Goal: Information Seeking & Learning: Learn about a topic

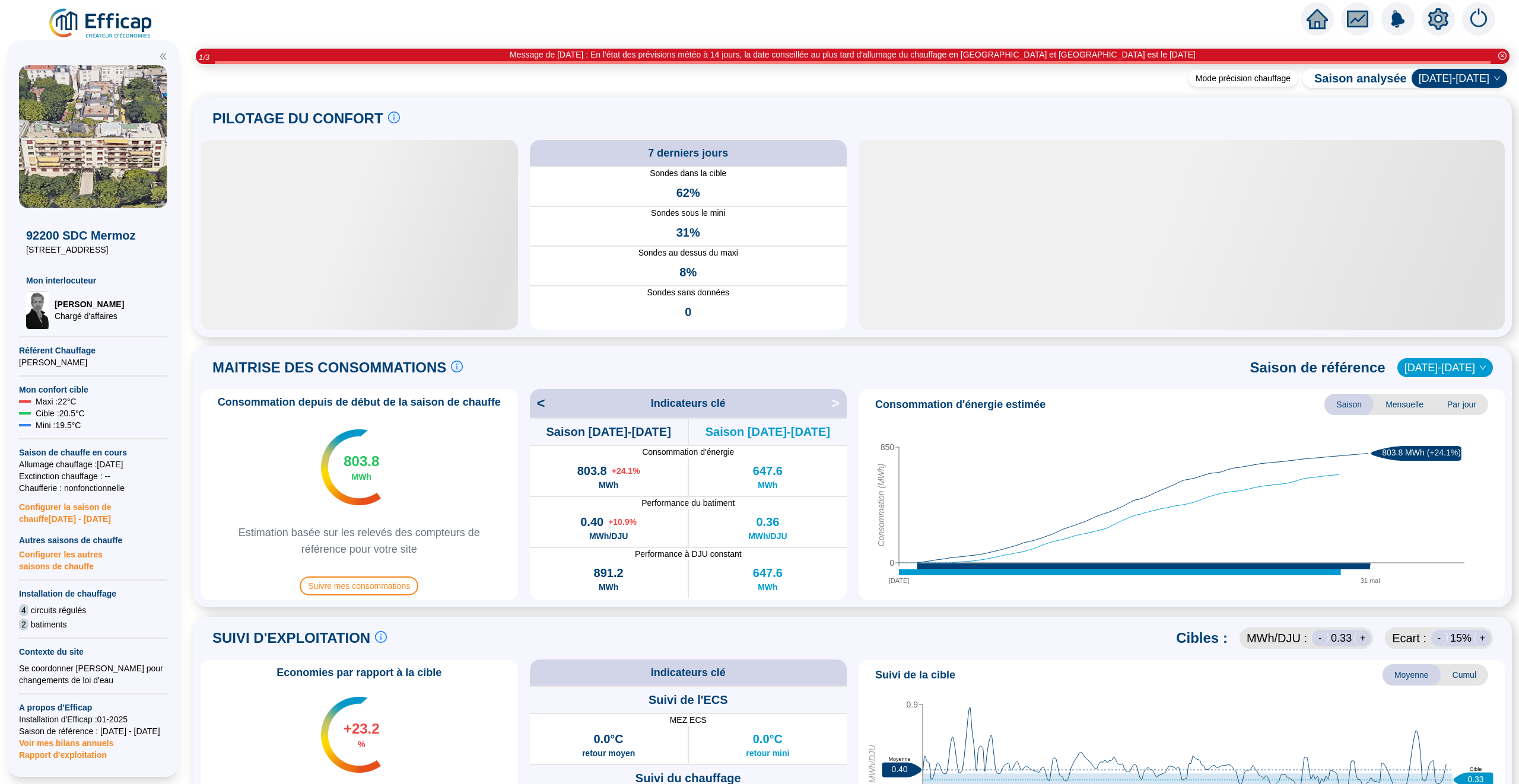
click at [1317, 38] on span at bounding box center [852, 41] width 1333 height 16
click at [1317, 21] on icon "home" at bounding box center [1318, 19] width 21 height 20
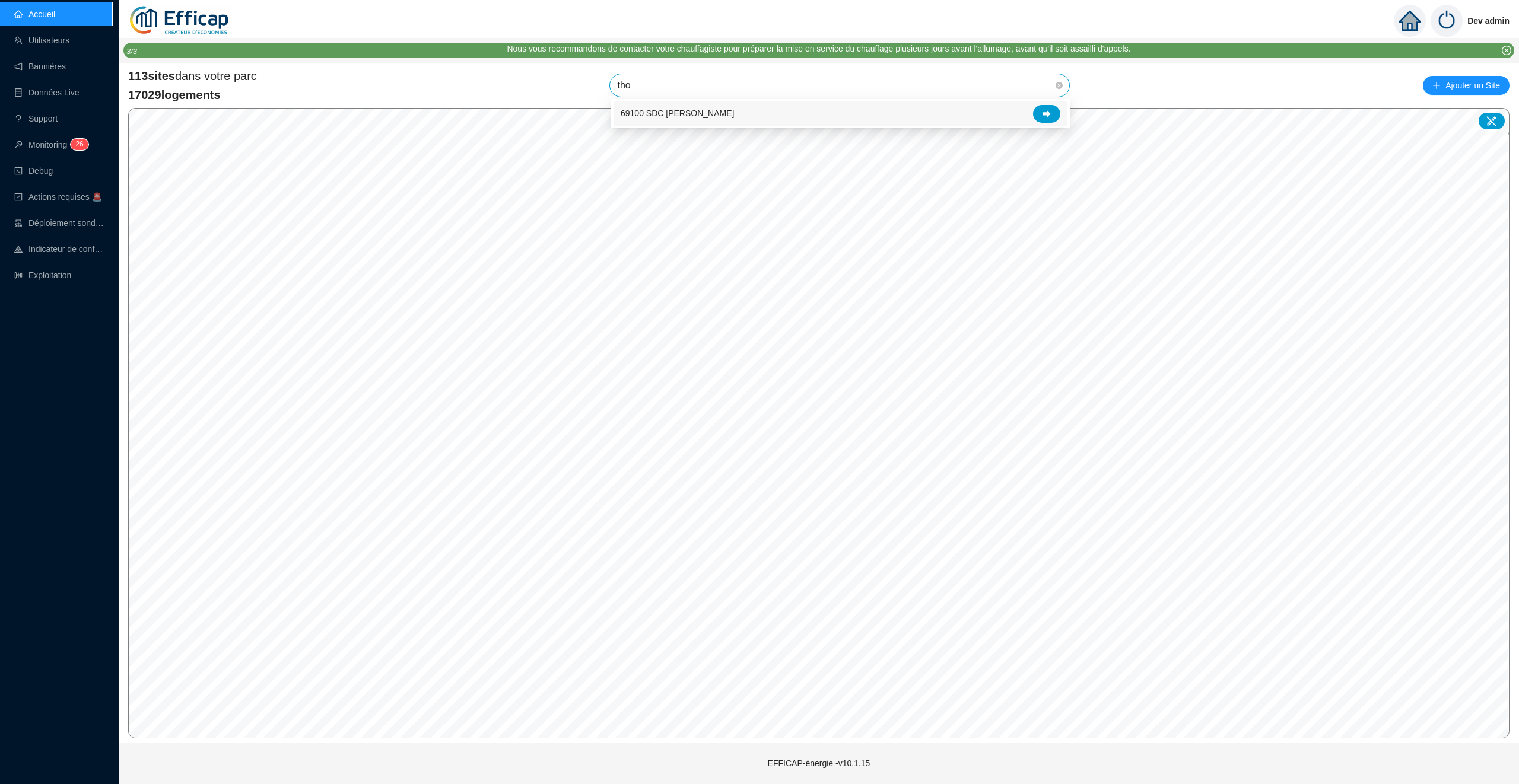
type input "thom"
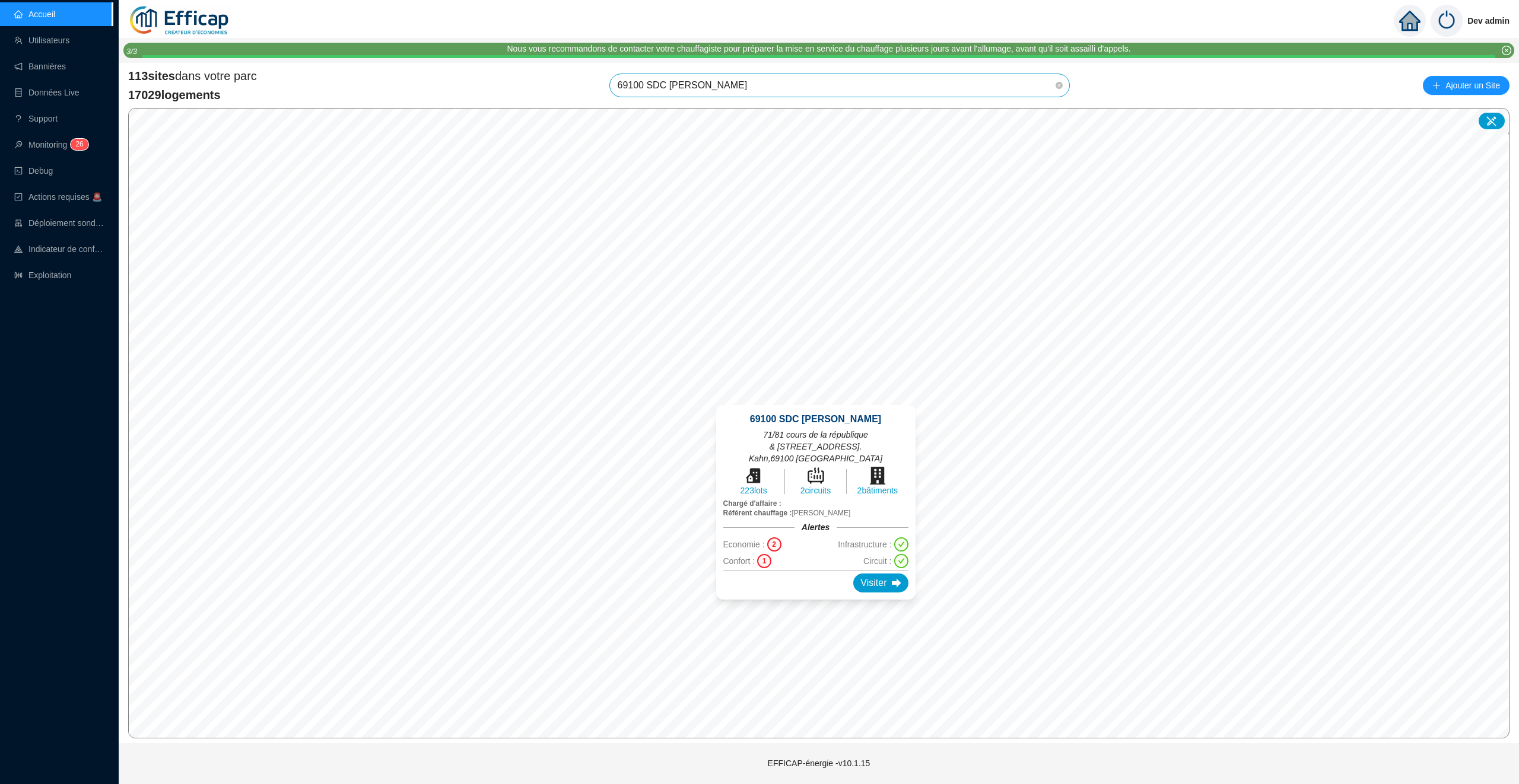
click at [778, 538] on div "2" at bounding box center [774, 545] width 14 height 14
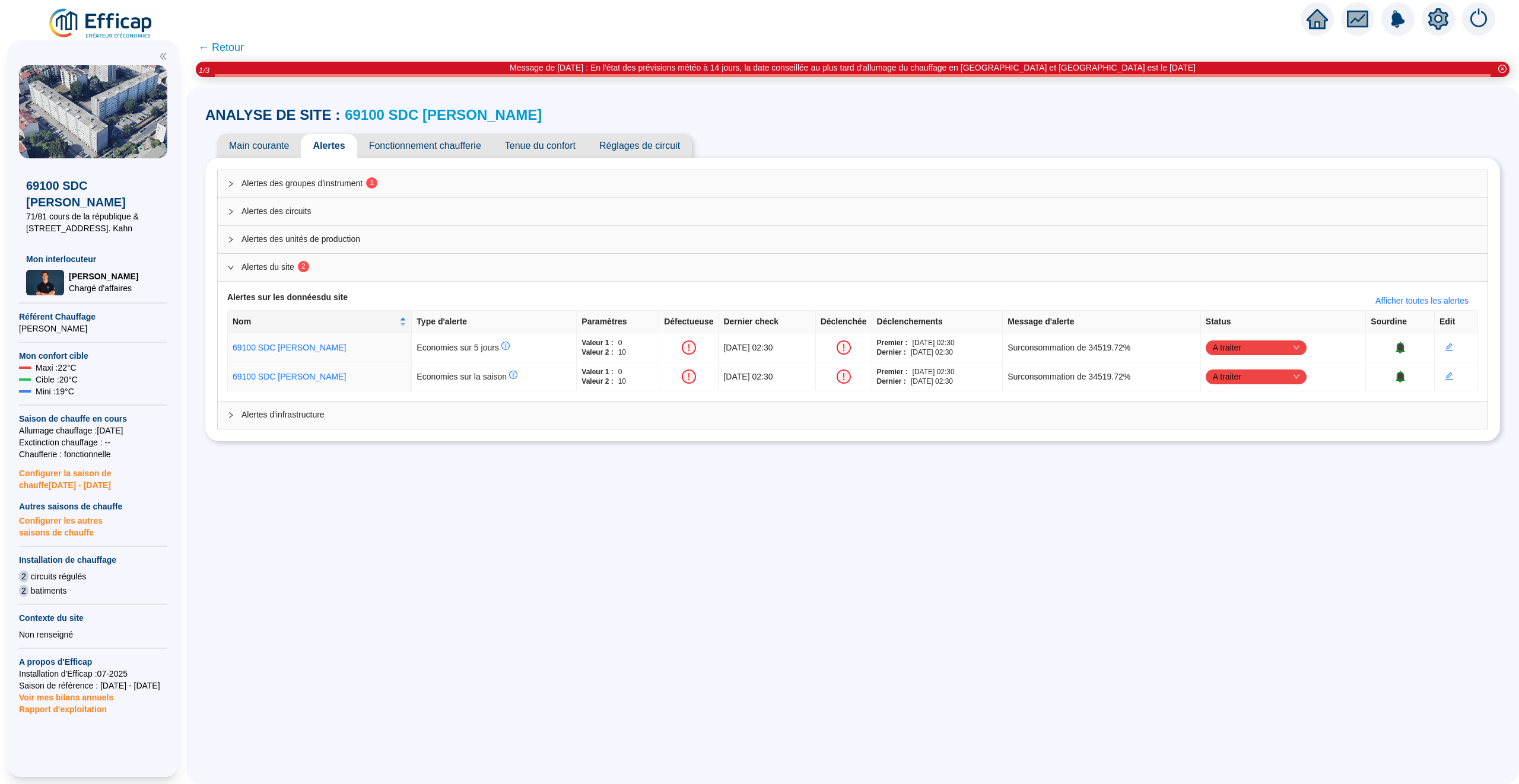
click at [476, 169] on div "Alertes des groupes d'instrument 1 Alertes des circuits Alertes des unités de p…" at bounding box center [852, 299] width 1271 height 260
click at [479, 178] on span "Alertes des groupes d'instrument 1" at bounding box center [860, 184] width 1237 height 13
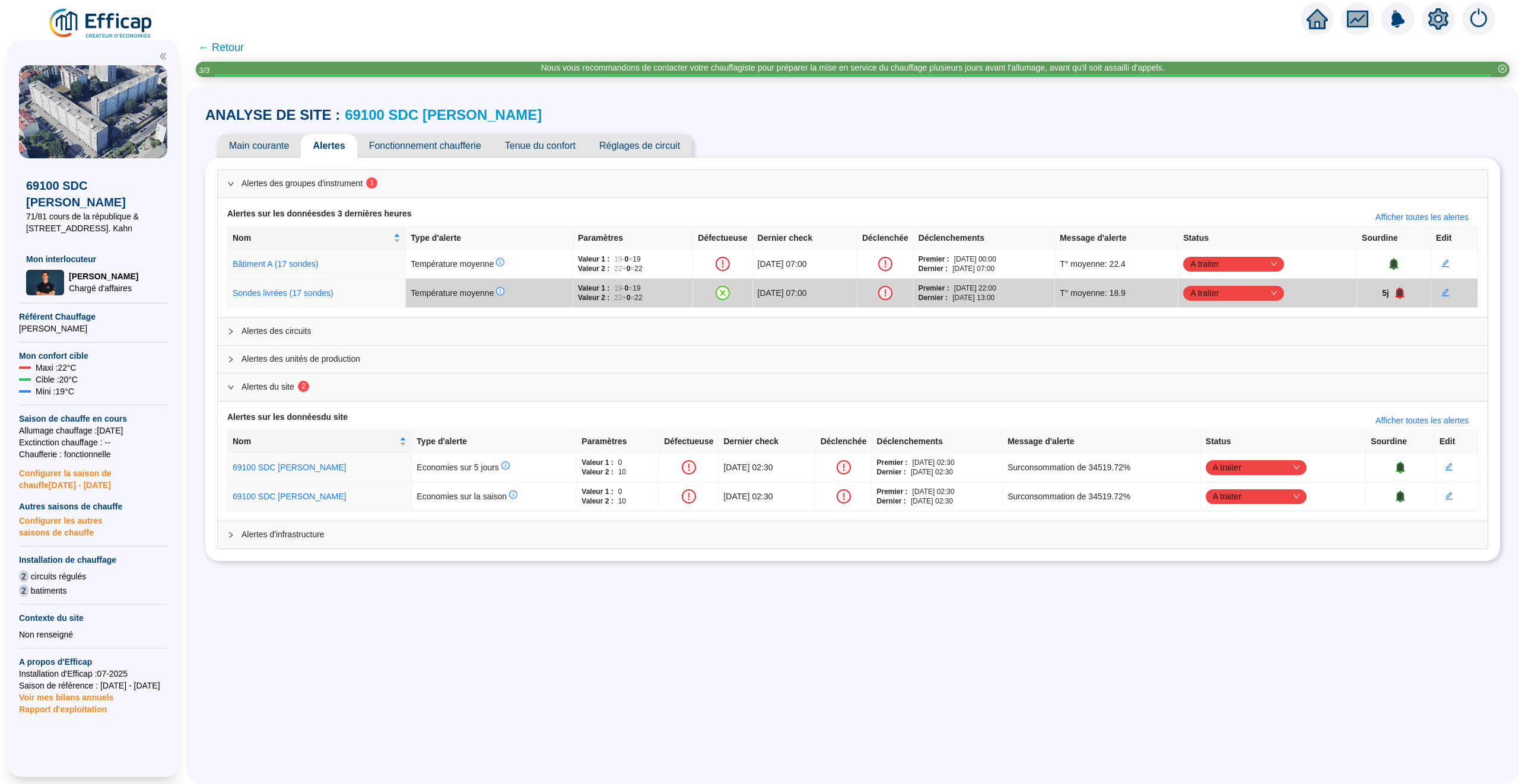
click at [409, 110] on link "69100 SDC [PERSON_NAME]" at bounding box center [443, 115] width 197 height 16
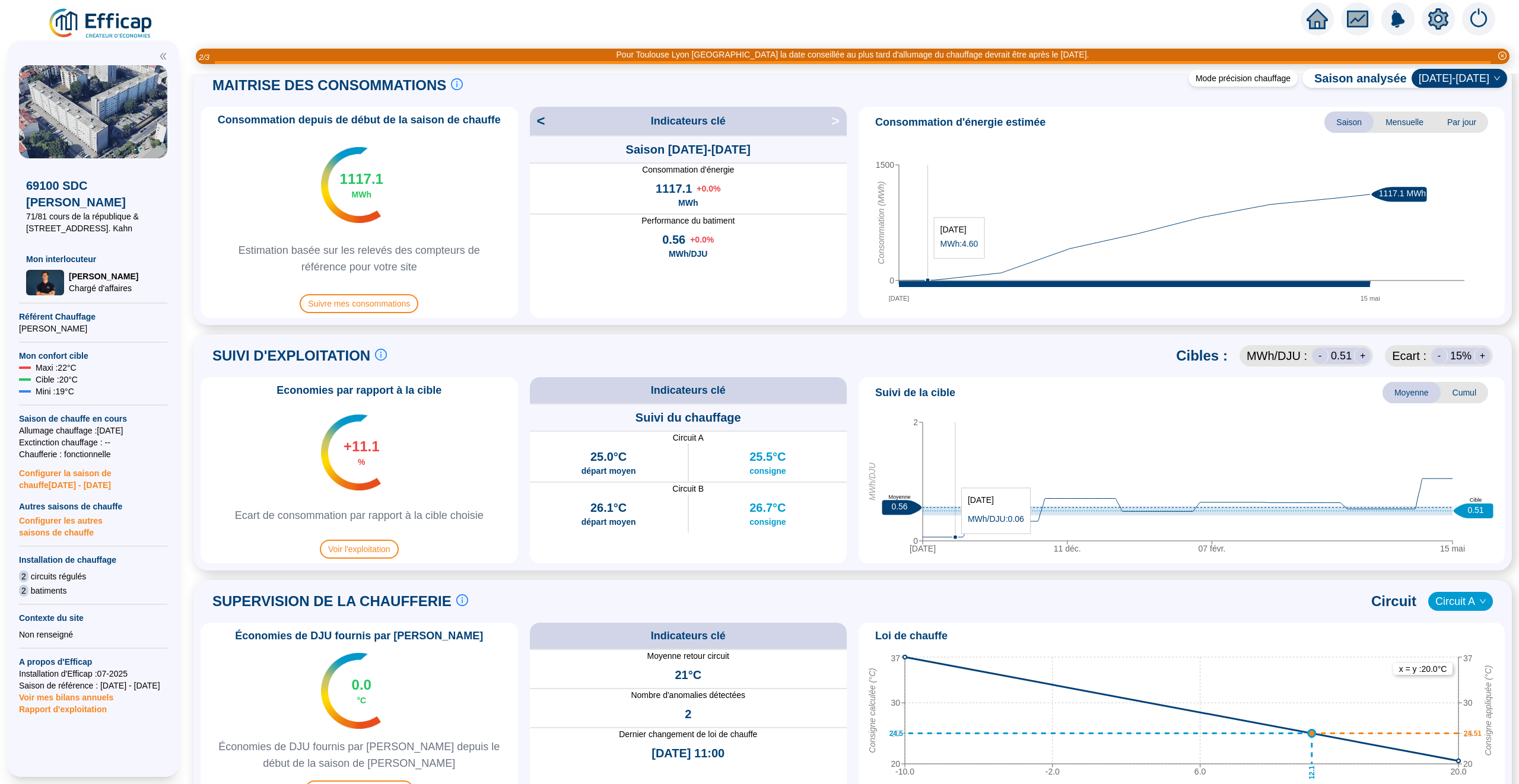
scroll to position [134, 0]
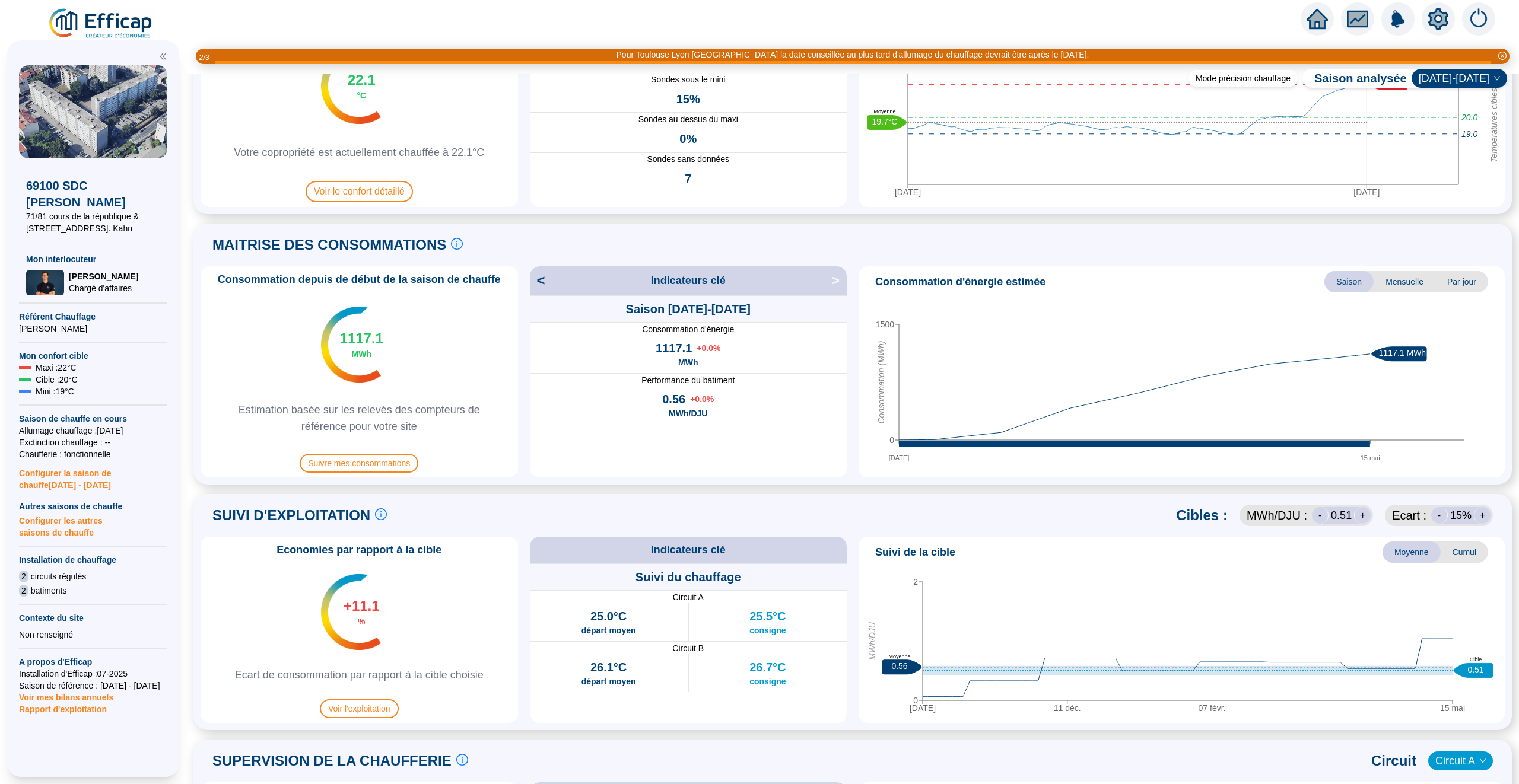
click at [391, 475] on div "Consommation depuis de début de la saison de chauffe 1117.1 MWh Estimation basé…" at bounding box center [360, 372] width 318 height 211
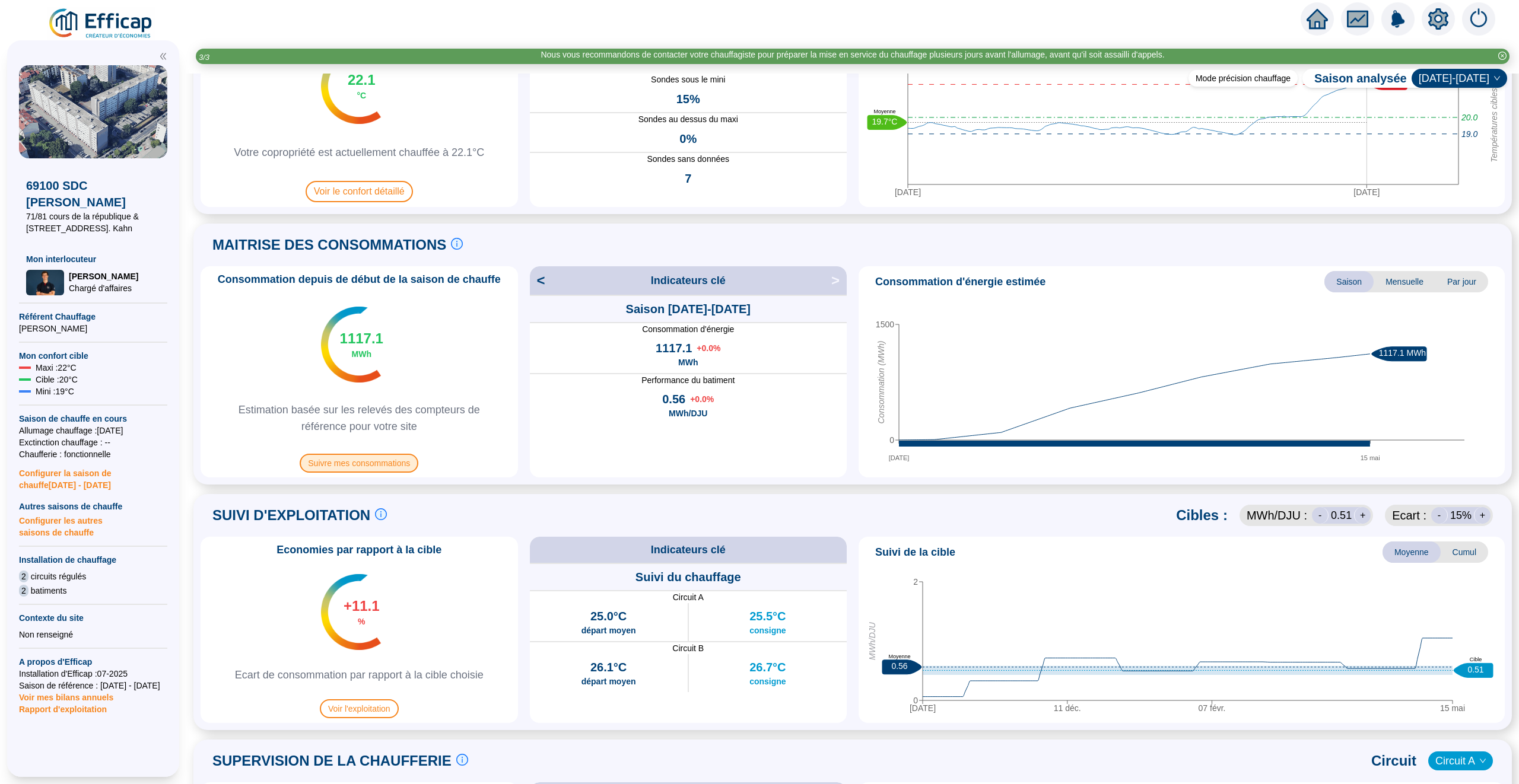
click at [391, 471] on span "Suivre mes consommations" at bounding box center [359, 463] width 119 height 19
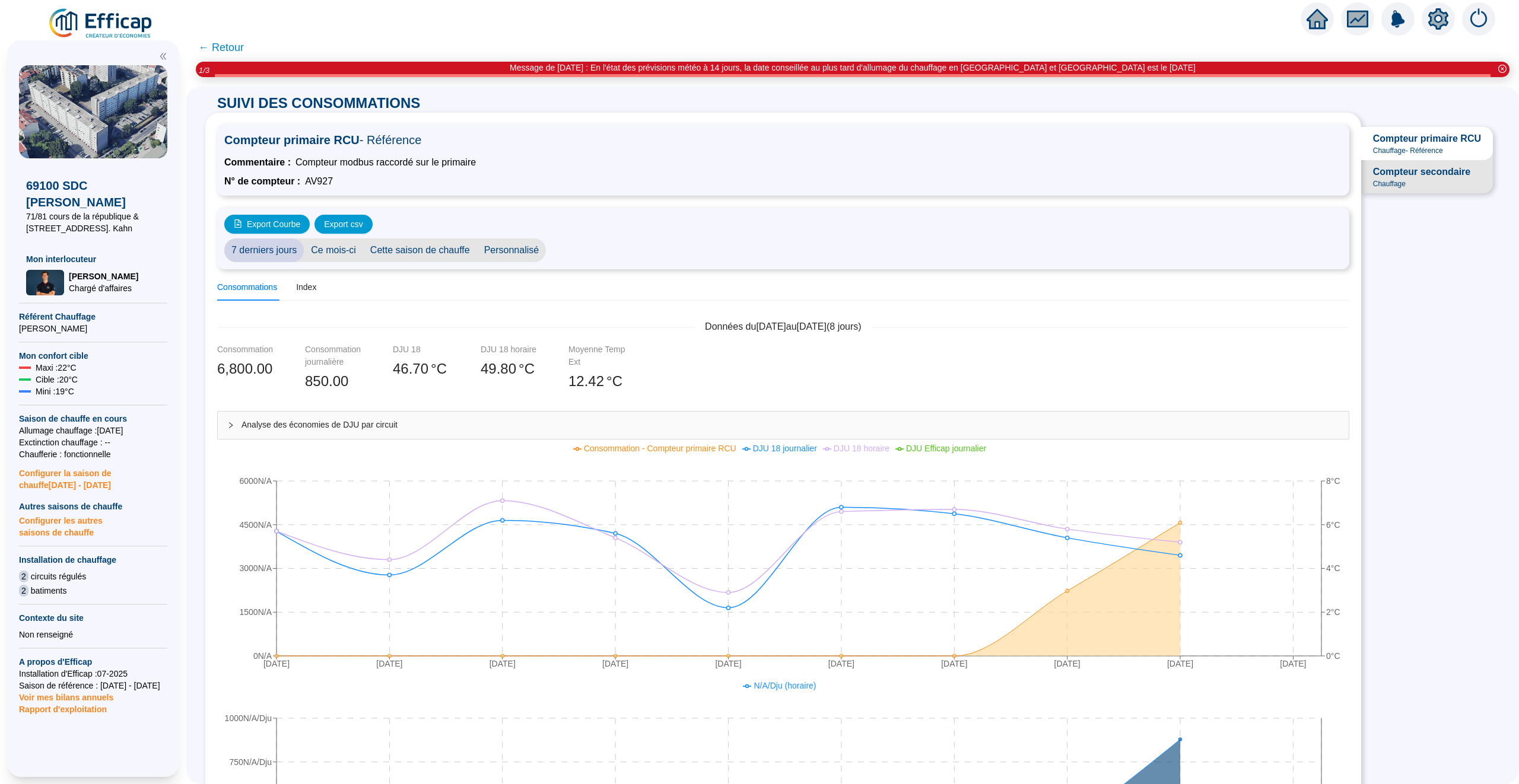
click at [1435, 173] on span "Compteur secondaire" at bounding box center [1422, 172] width 98 height 14
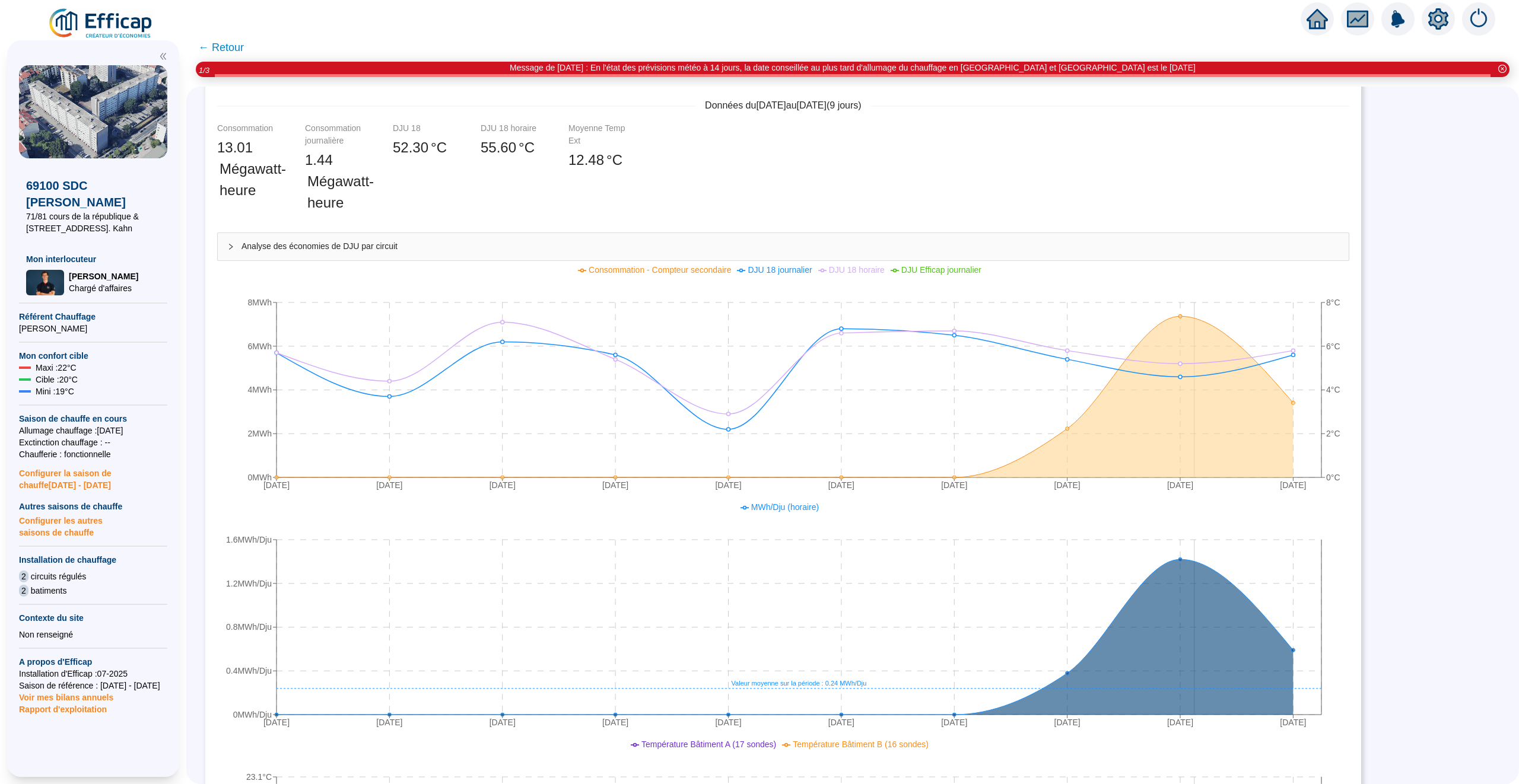
scroll to position [223, 0]
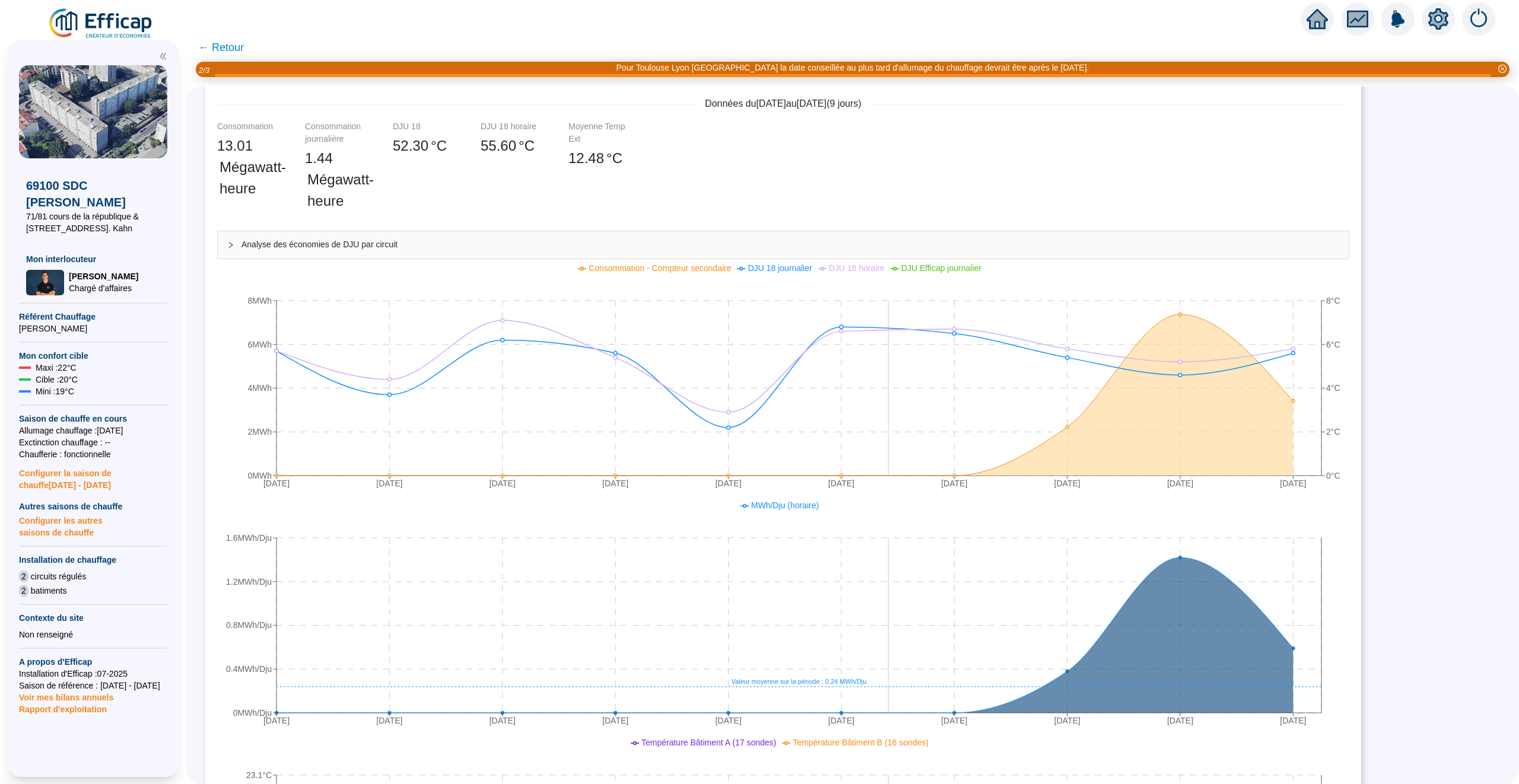
drag, startPoint x: 822, startPoint y: 683, endPoint x: 890, endPoint y: 683, distance: 68.0
click at [891, 683] on icon "[DATE] [DATE] [DATE] [DATE] [DATE] [DATE] [DATE] [DATE] [DATE] [DATE] 0MWh/Dju …" at bounding box center [782, 615] width 1131 height 238
drag, startPoint x: 877, startPoint y: 681, endPoint x: 826, endPoint y: 681, distance: 51.0
click at [826, 681] on icon "[DATE] [DATE] [DATE] [DATE] [DATE] [DATE] [DATE] [DATE] [DATE] [DATE] 0MWh/Dju …" at bounding box center [782, 615] width 1131 height 238
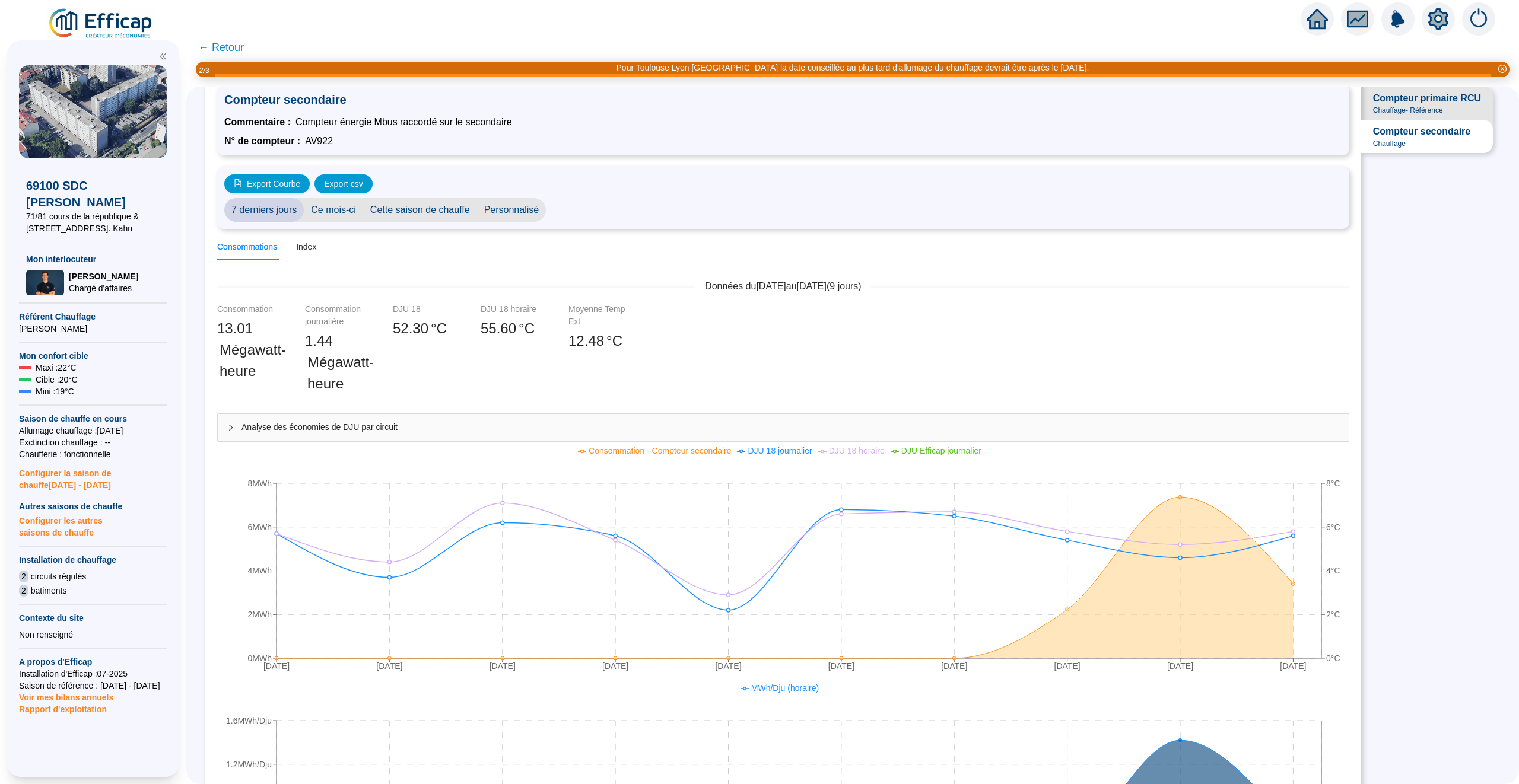
scroll to position [0, 0]
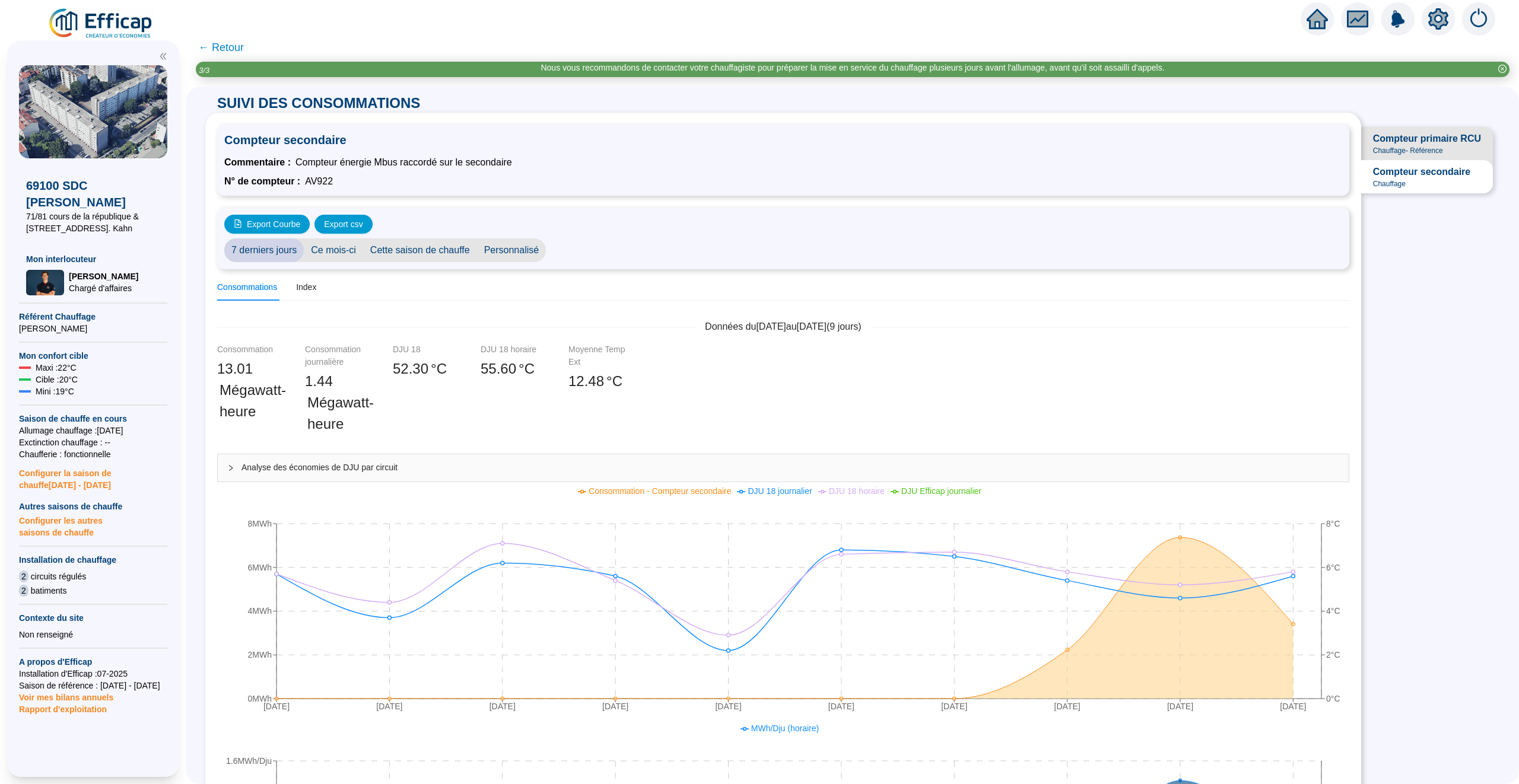
click at [226, 44] on span "← Retour" at bounding box center [221, 48] width 46 height 17
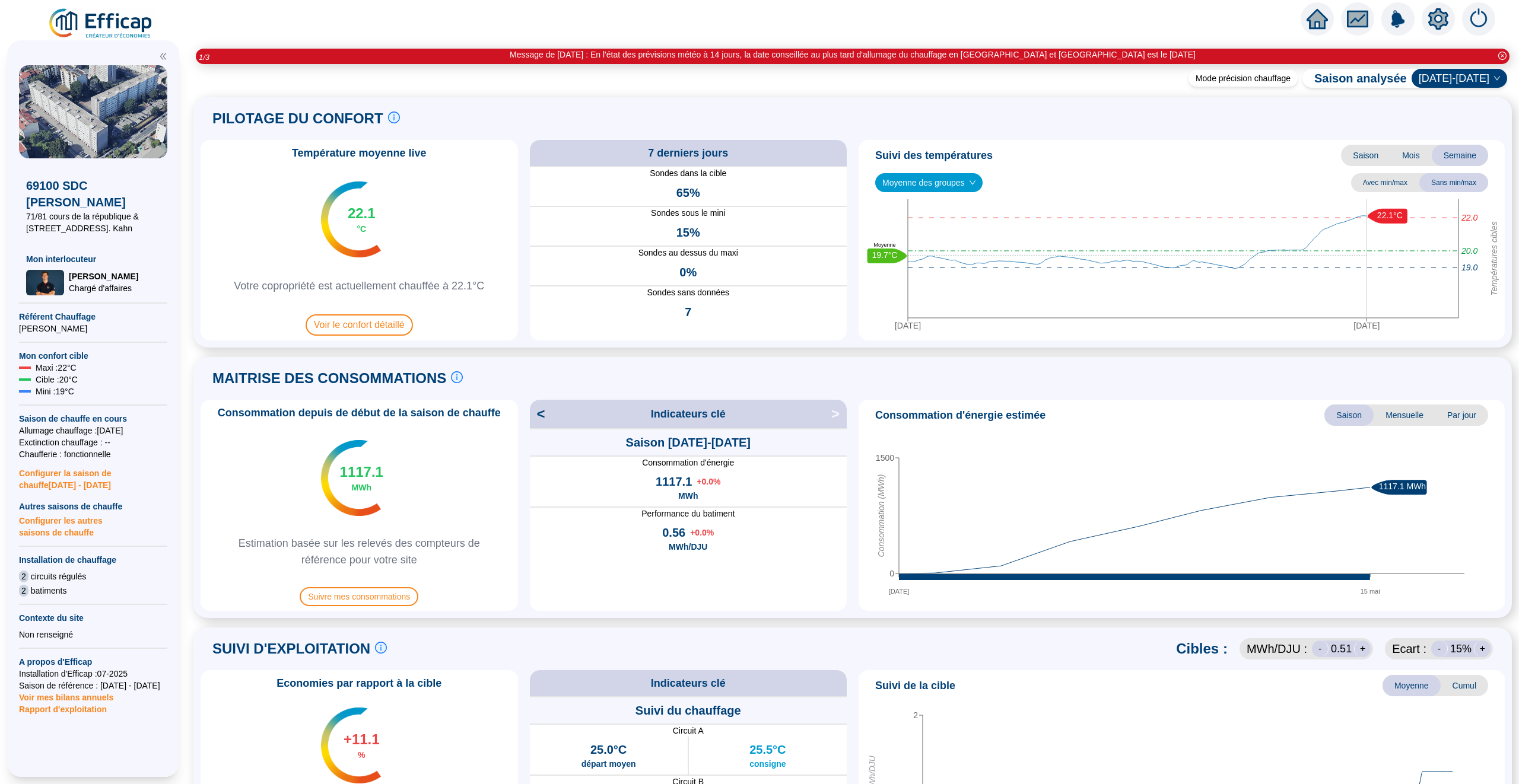
click at [1388, 419] on span "Mensuelle" at bounding box center [1405, 415] width 62 height 21
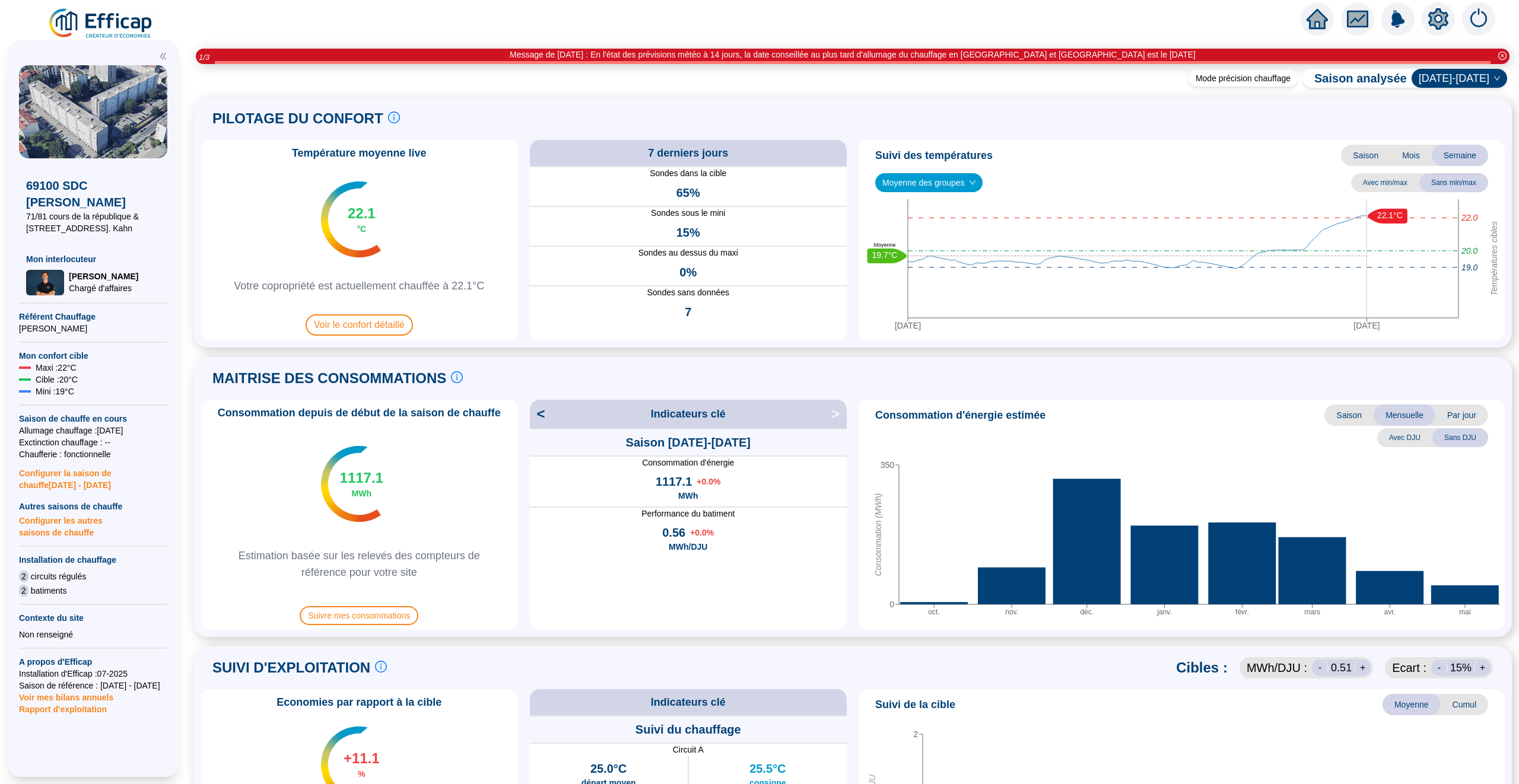
click at [1345, 418] on span "Saison" at bounding box center [1349, 415] width 49 height 21
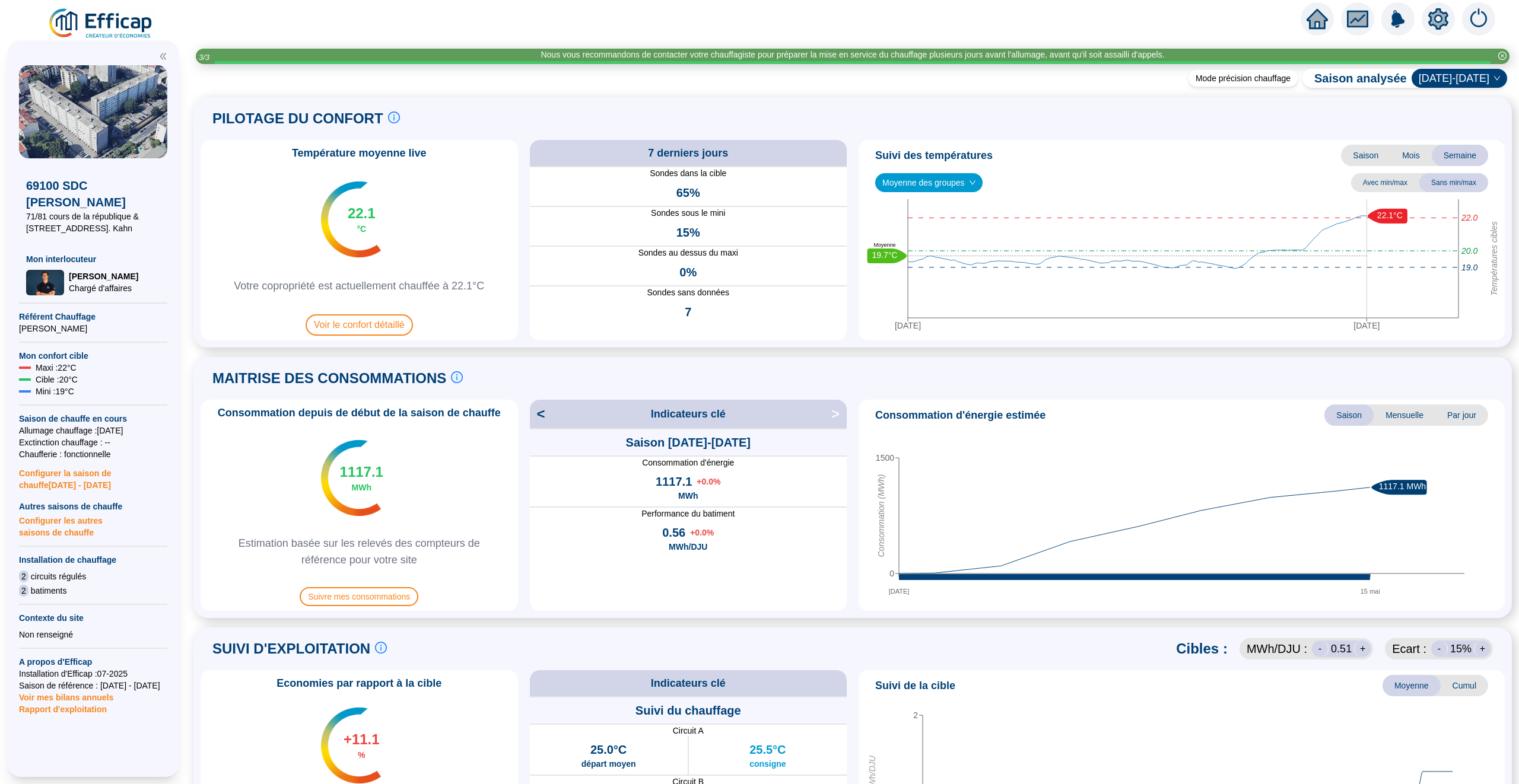
click at [939, 191] on span "Moyenne des groupes" at bounding box center [929, 183] width 93 height 18
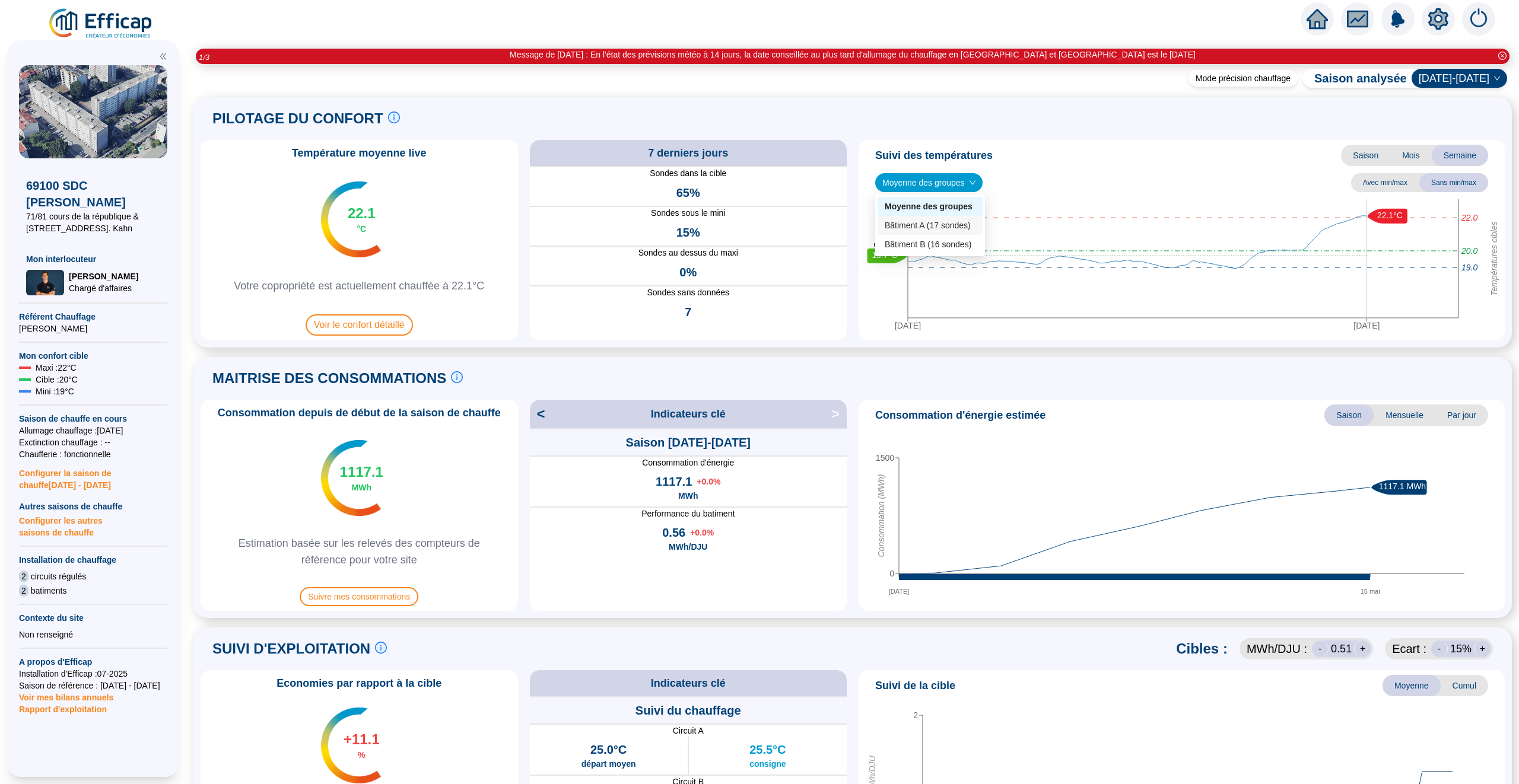
click at [937, 219] on div "Bâtiment A (17 sondes)" at bounding box center [930, 226] width 91 height 13
click at [982, 171] on div "Suivi des températures Saison Mois Semaine Bâtiment A (17 sondes) Bâtiment A (1…" at bounding box center [1181, 240] width 646 height 201
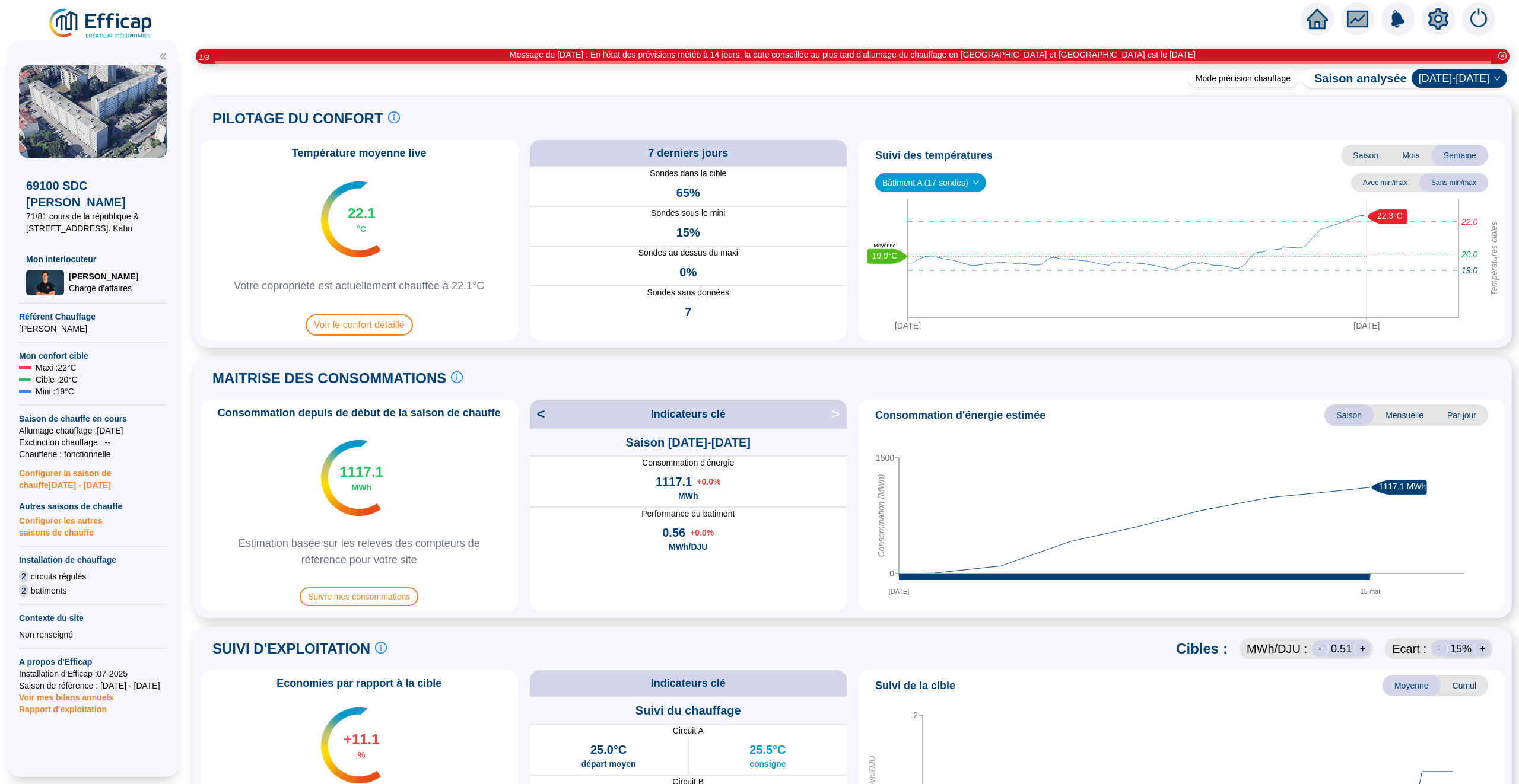
click at [979, 175] on span "Bâtiment A (17 sondes)" at bounding box center [931, 183] width 97 height 18
click at [946, 241] on div "Bâtiment B (16 sondes)" at bounding box center [932, 244] width 95 height 13
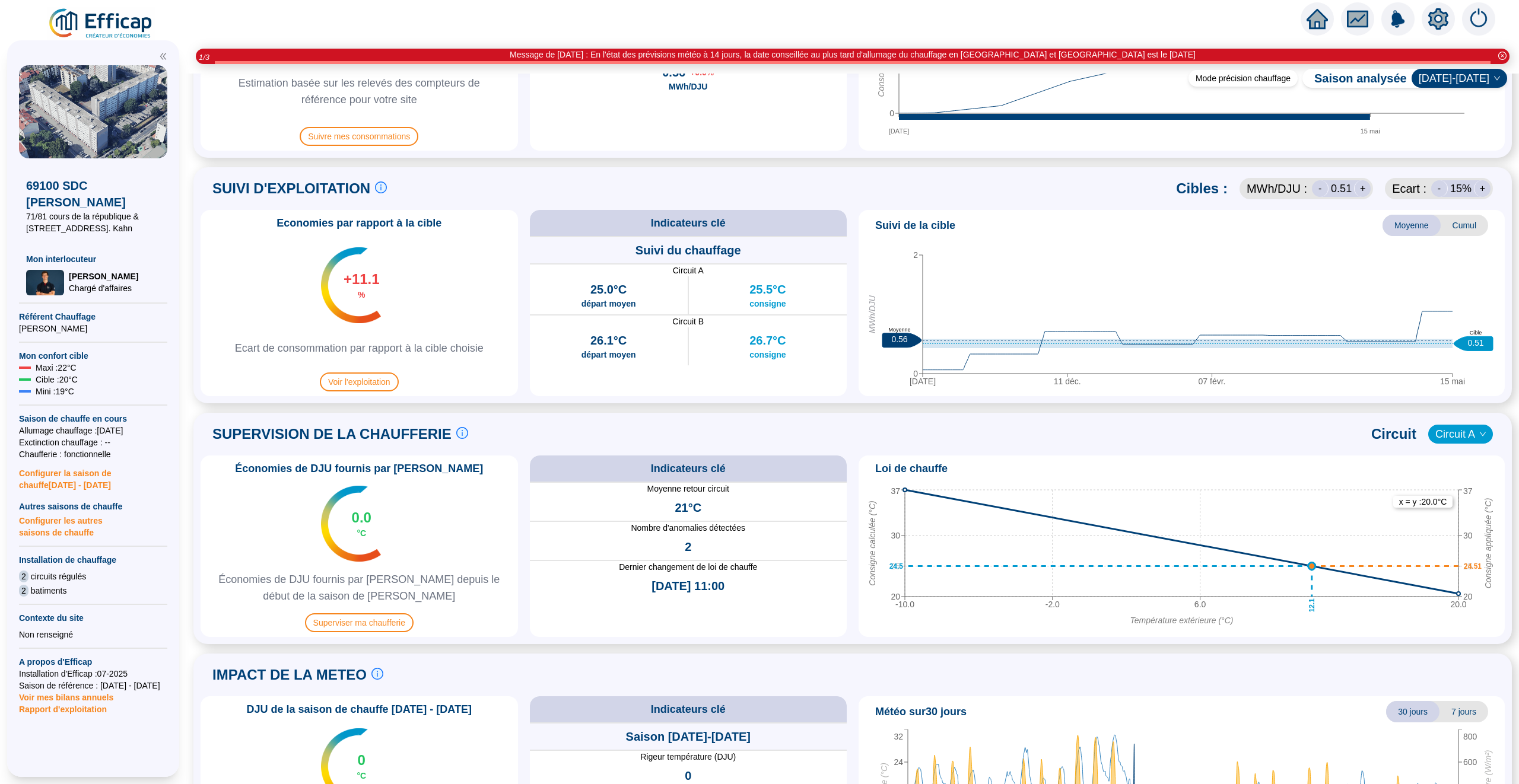
scroll to position [573, 0]
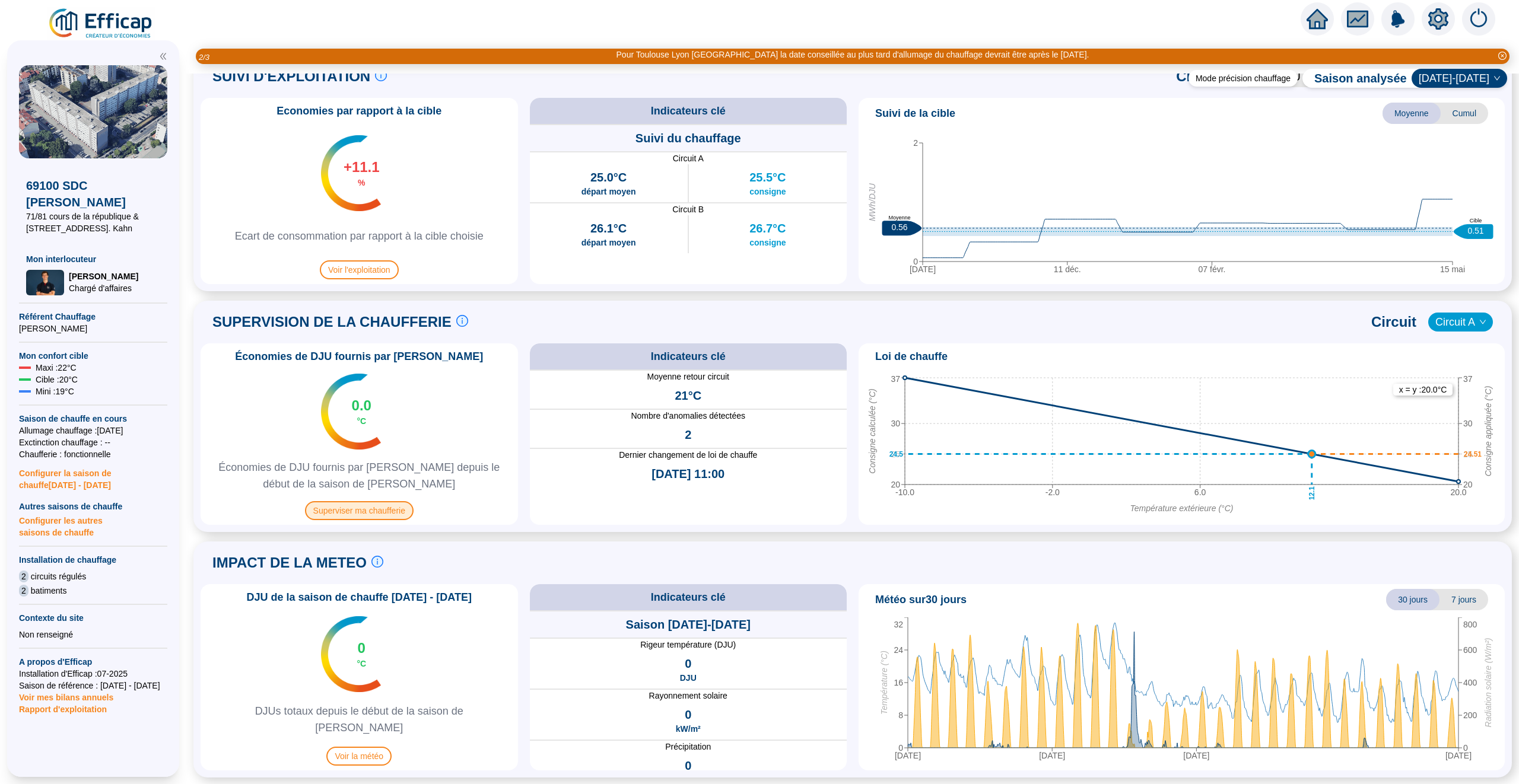
click at [378, 512] on span "Superviser ma chaufferie" at bounding box center [360, 511] width 109 height 19
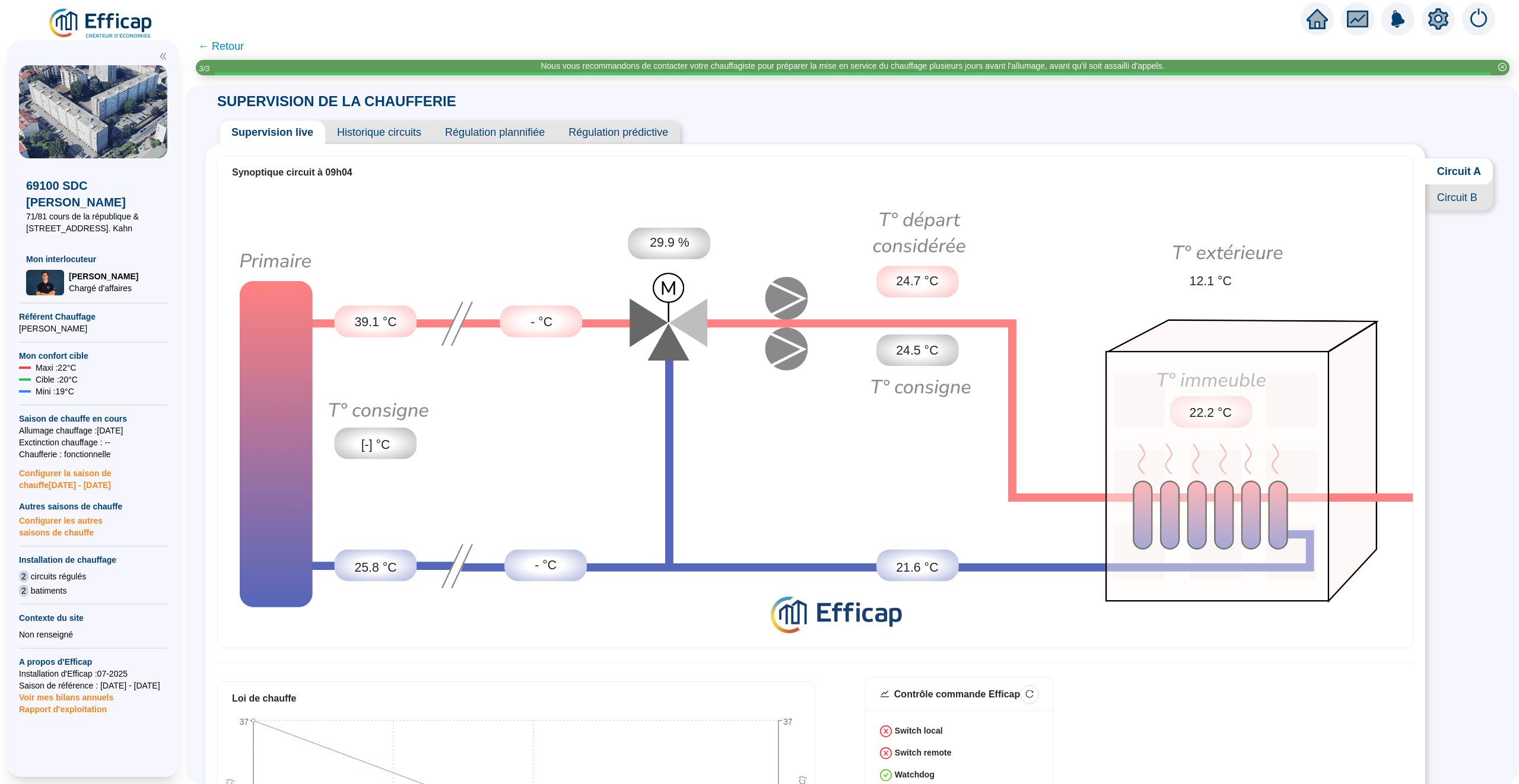
click at [386, 136] on span "Historique circuits" at bounding box center [379, 133] width 108 height 24
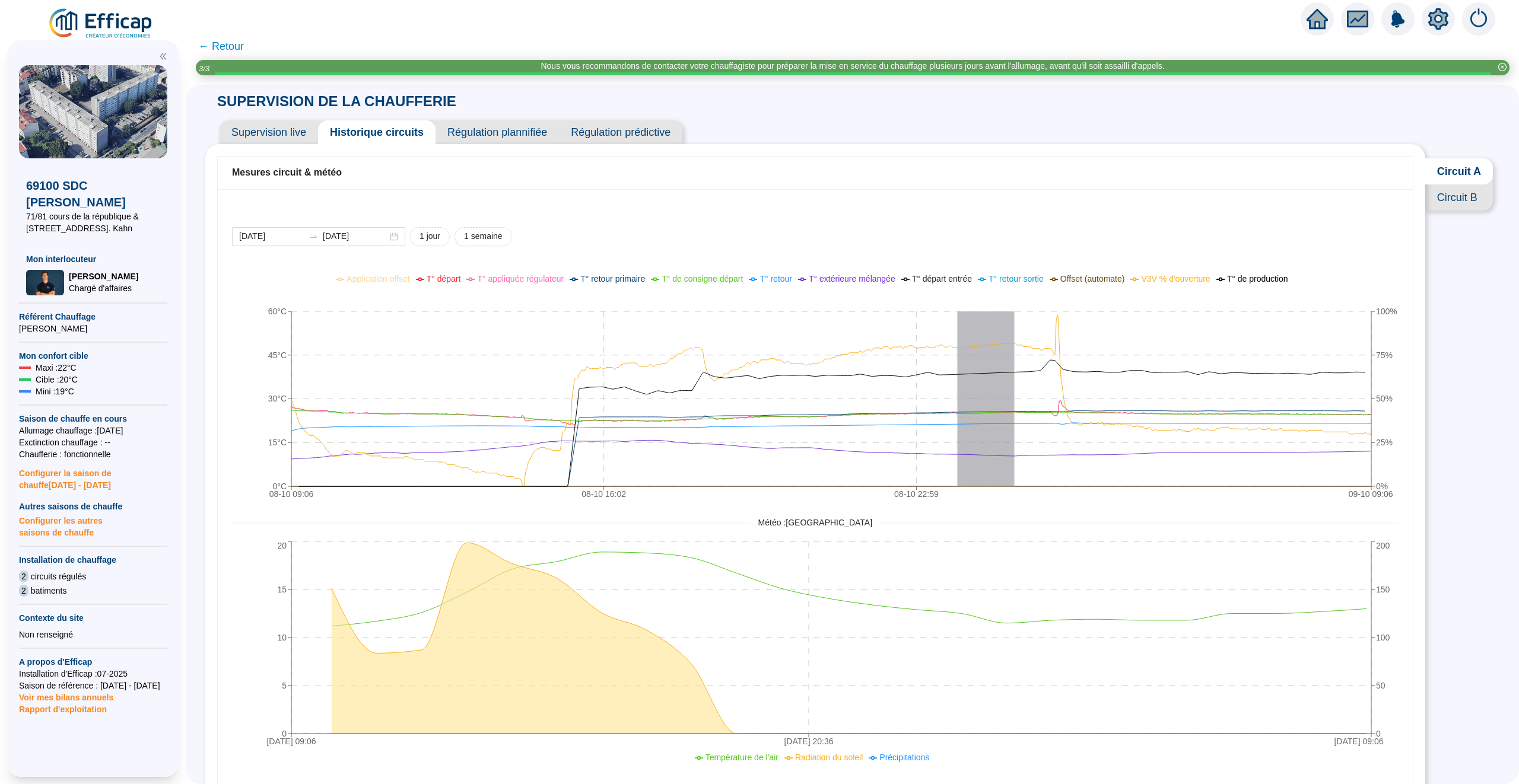
click at [221, 37] on span "← Retour" at bounding box center [852, 46] width 1333 height 27
click at [221, 41] on span "← Retour" at bounding box center [221, 46] width 46 height 17
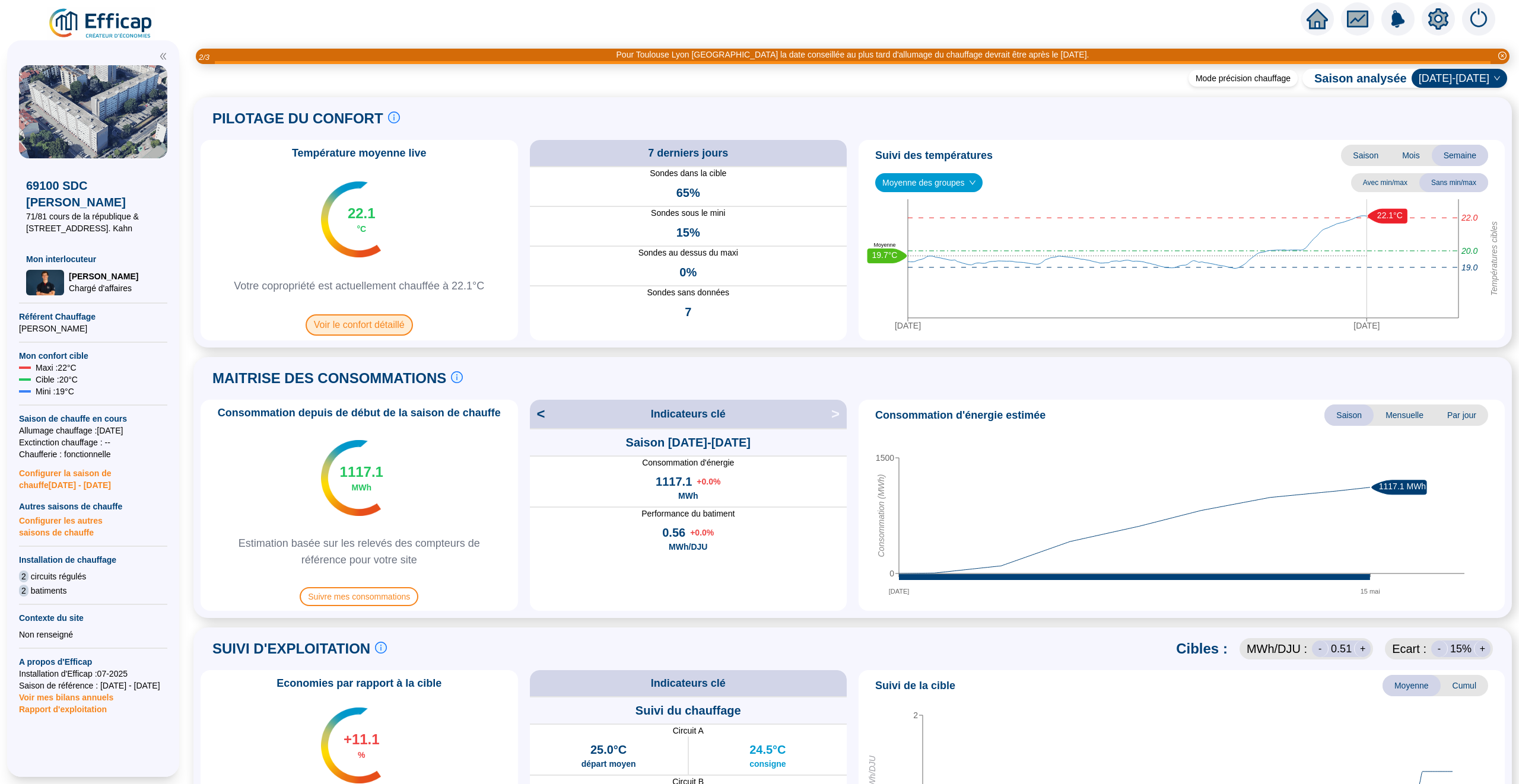
click at [365, 319] on span "Voir le confort détaillé" at bounding box center [360, 325] width 108 height 21
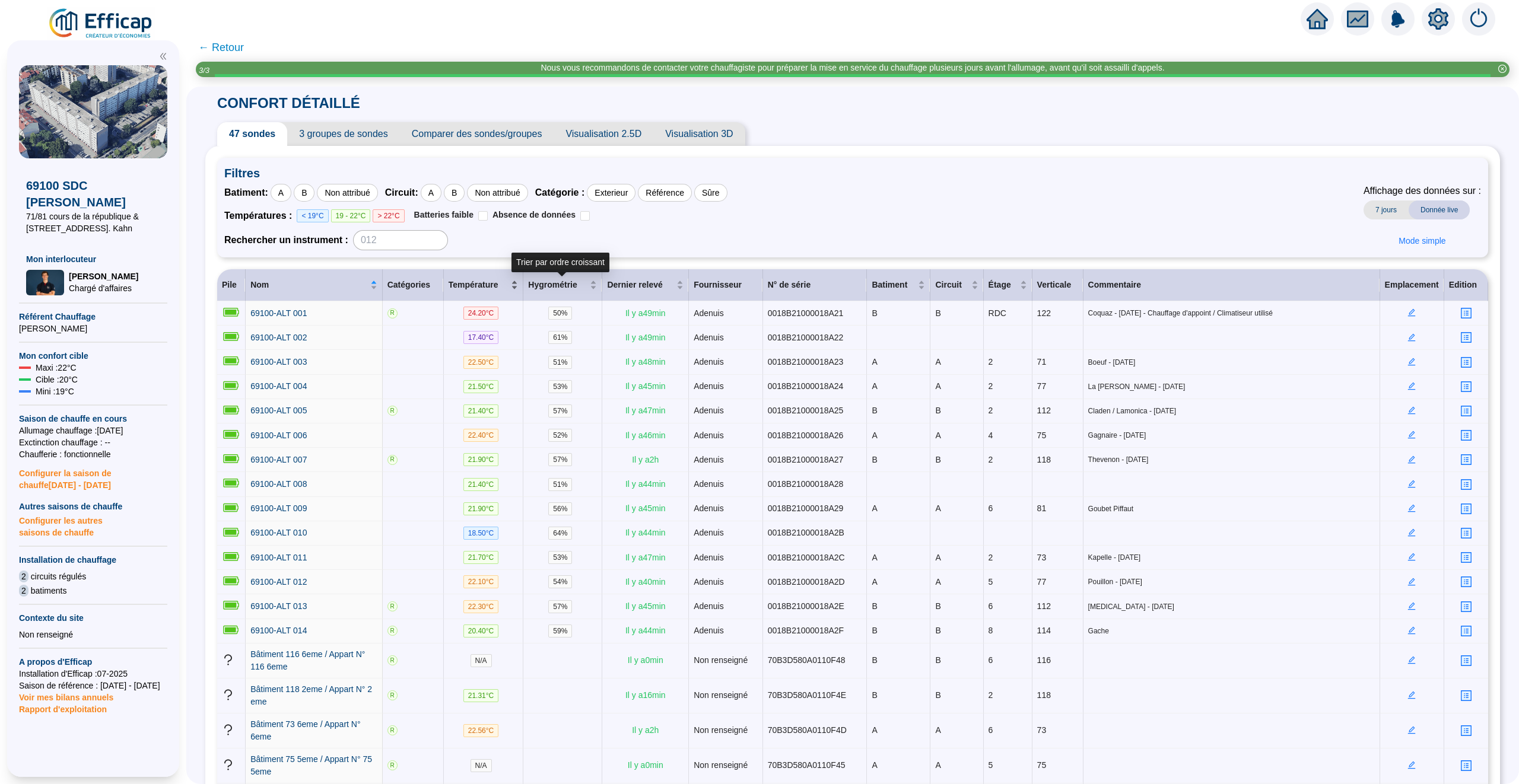
click at [517, 288] on div "Température" at bounding box center [483, 285] width 70 height 13
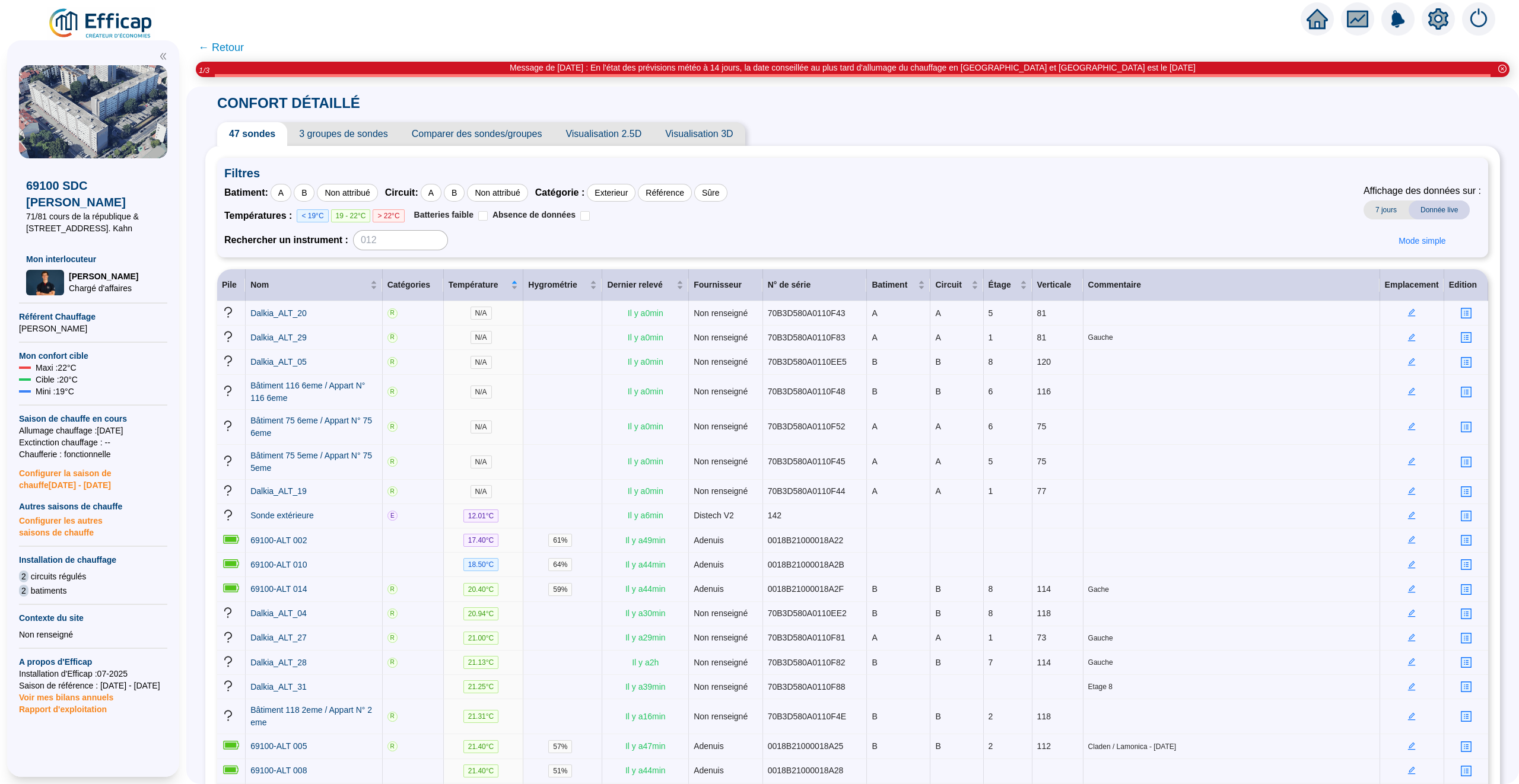
click at [235, 47] on span "← Retour" at bounding box center [221, 48] width 46 height 17
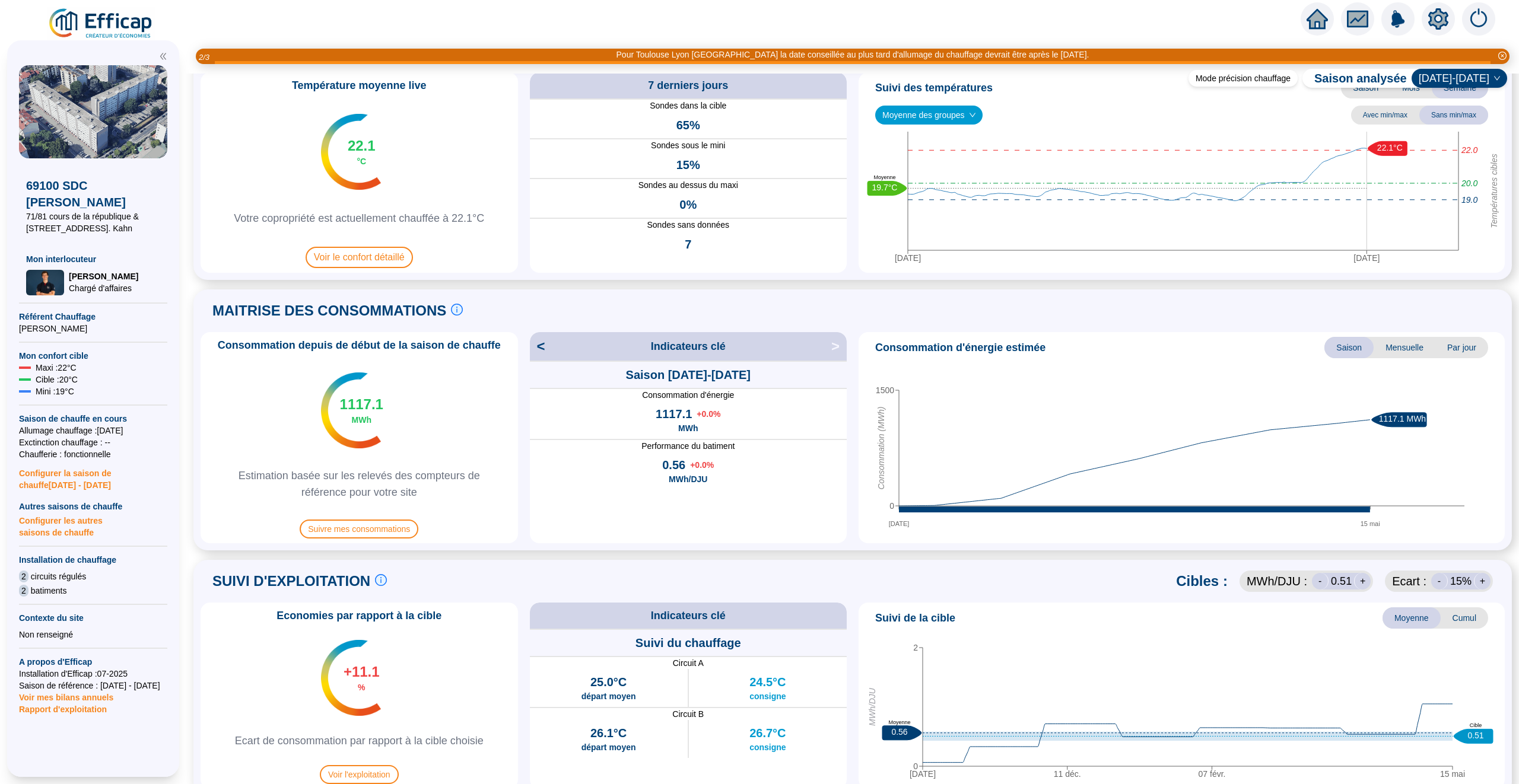
scroll to position [74, 0]
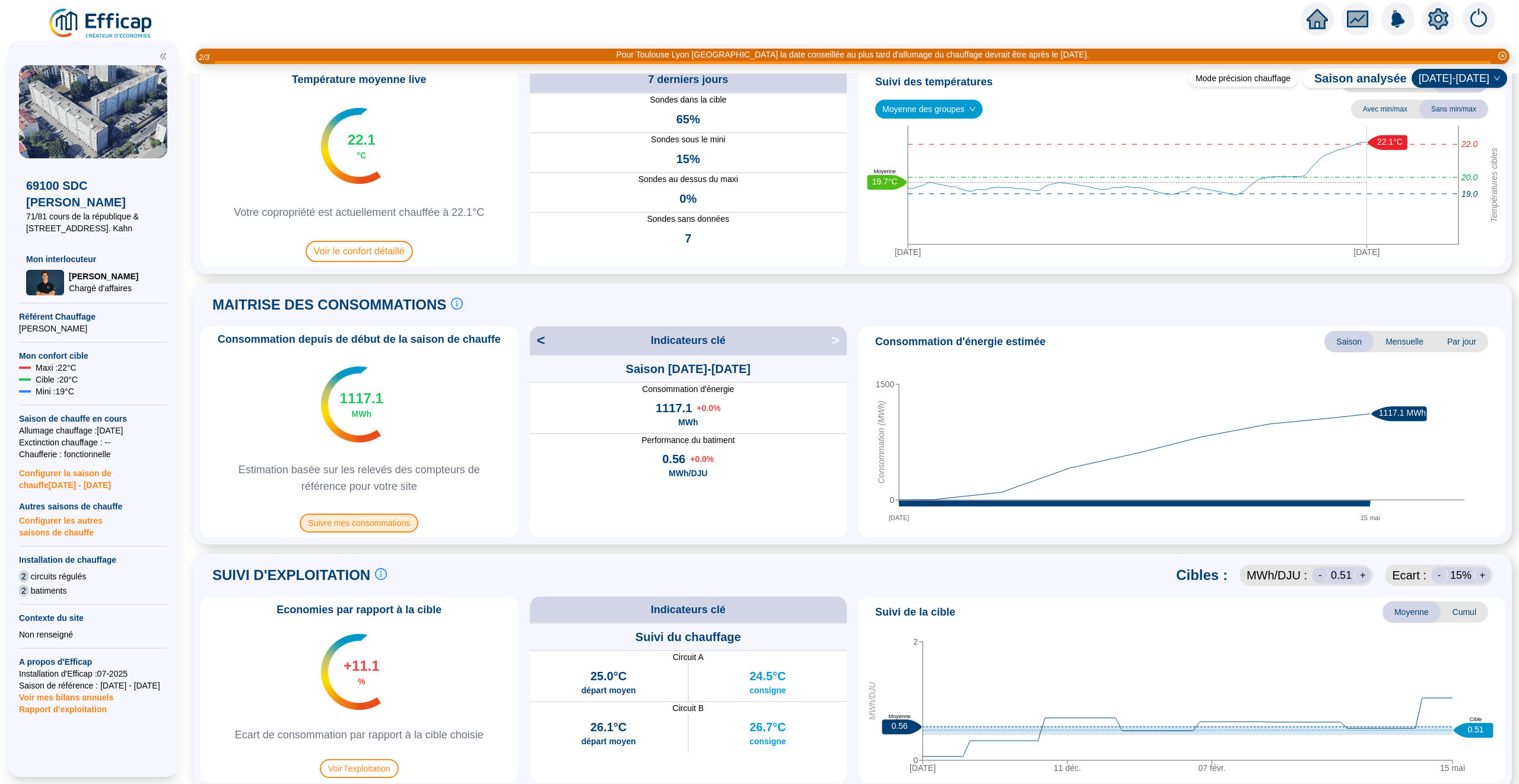
click at [368, 518] on span "Suivre mes consommations" at bounding box center [359, 523] width 119 height 19
